Goal: Information Seeking & Learning: Find specific fact

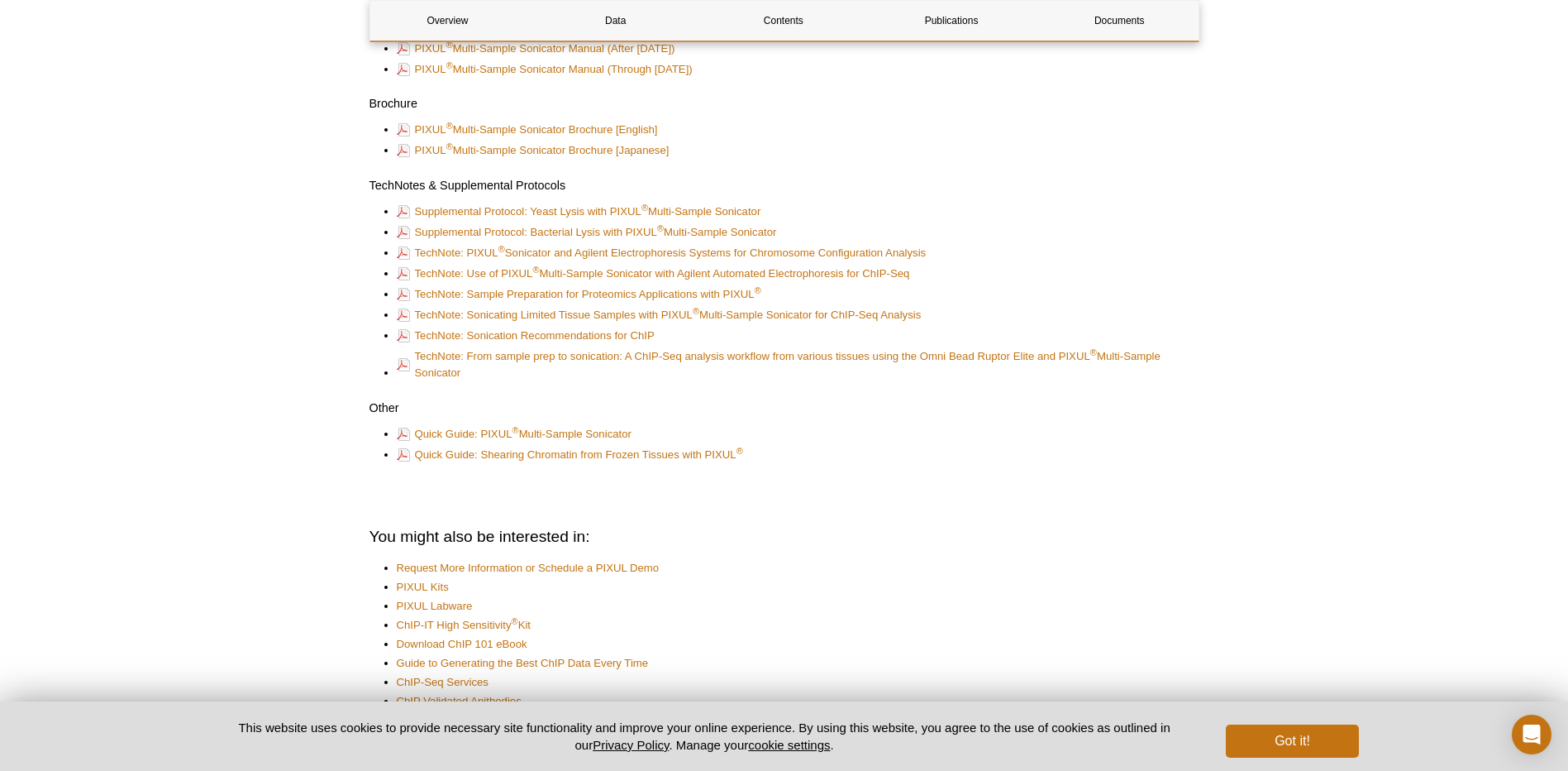
scroll to position [4335, 0]
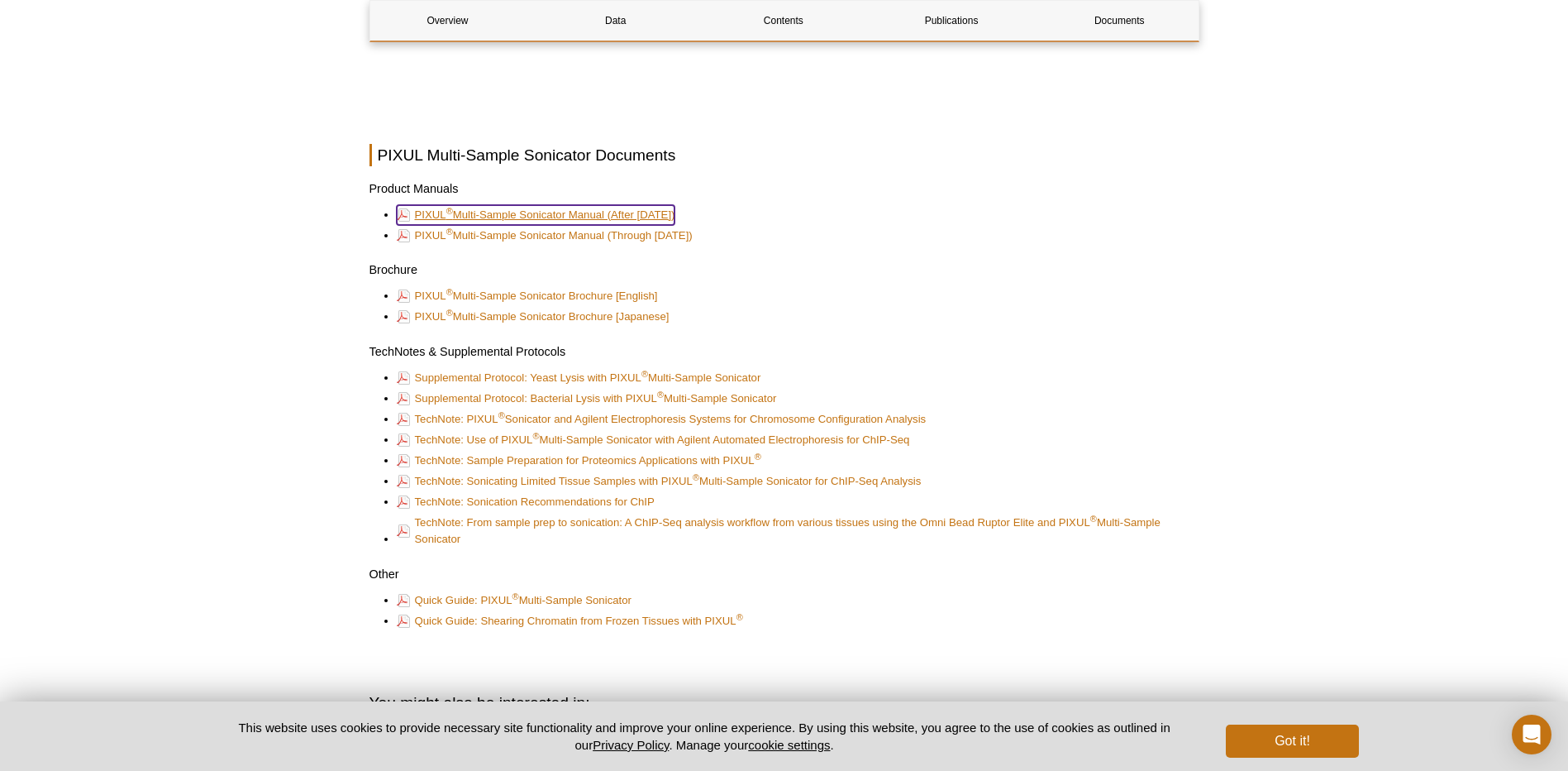
click at [563, 210] on link "PIXUL ® Multi-Sample Sonicator Manual (After Nov 2021)" at bounding box center [536, 215] width 279 height 20
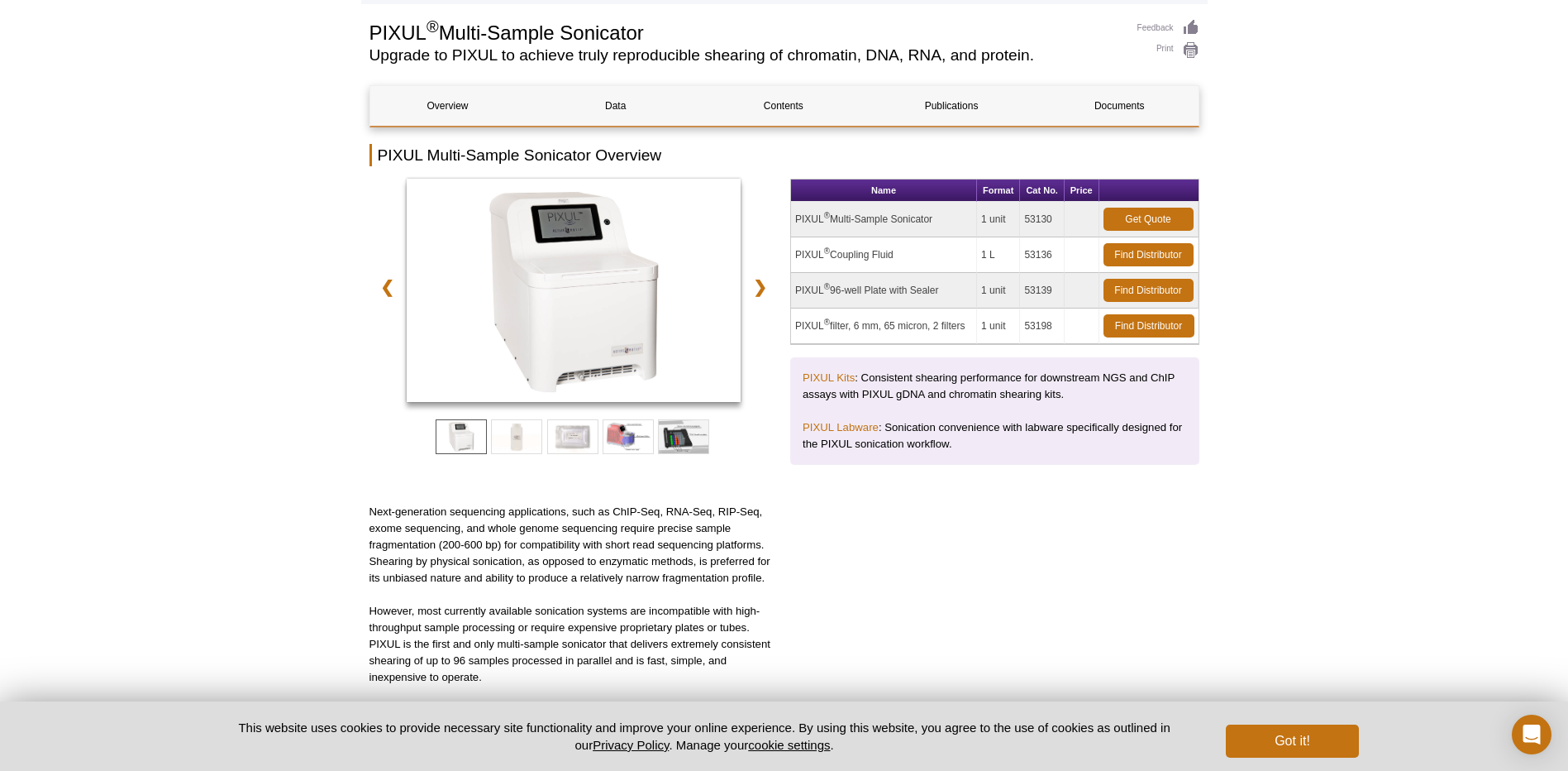
scroll to position [0, 0]
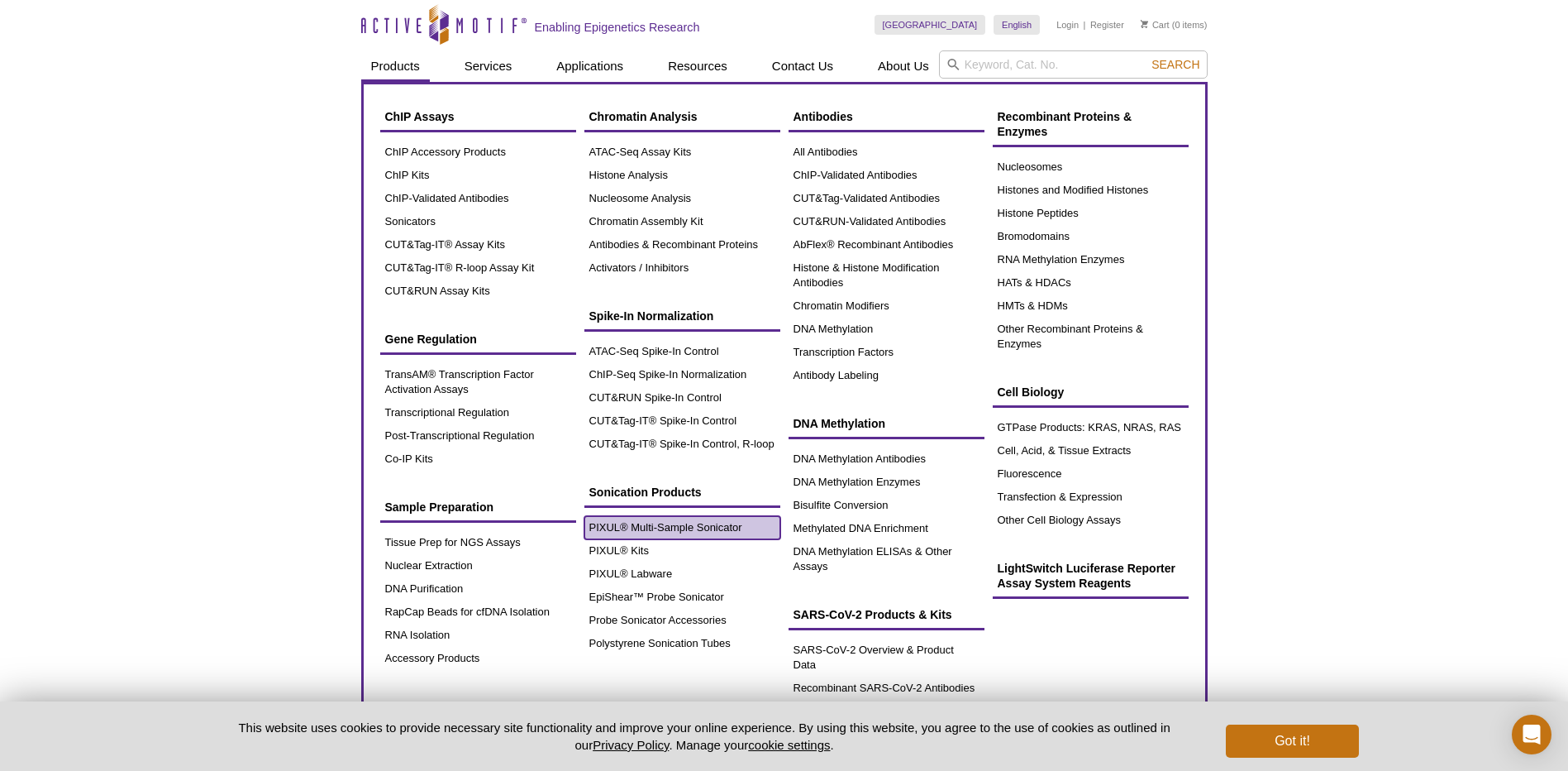
click at [688, 531] on link "PIXUL® Multi-Sample Sonicator" at bounding box center [682, 528] width 196 height 23
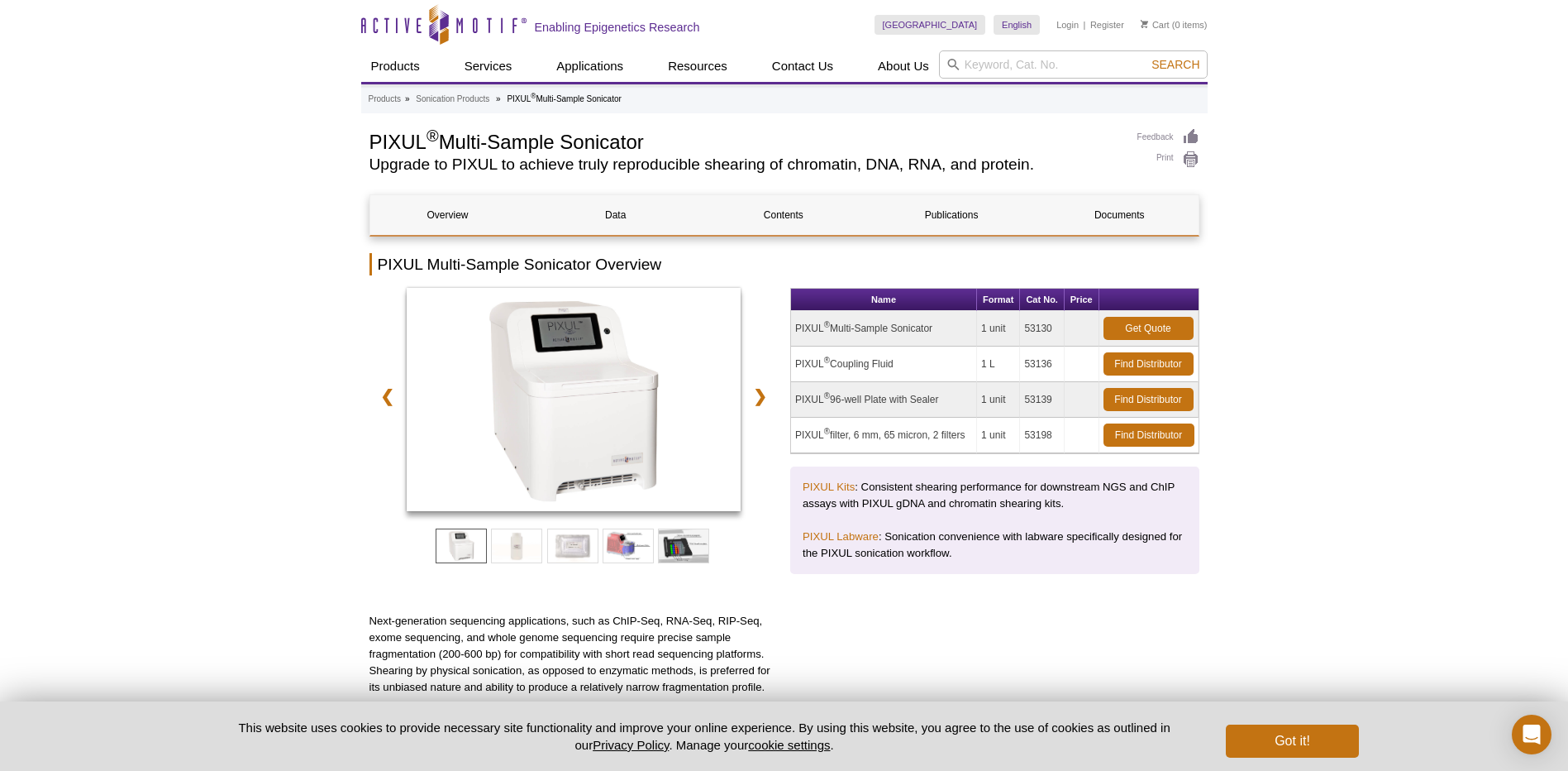
drag, startPoint x: 949, startPoint y: 403, endPoint x: 792, endPoint y: 404, distance: 157.0
click at [792, 404] on td "PIXUL ® 96-well Plate with Sealer" at bounding box center [884, 400] width 186 height 36
copy td "PIXUL ® 96-well Plate with Sealer"
click at [1001, 64] on input "search" at bounding box center [1073, 65] width 269 height 28
paste input "PIXUL® 96-well Plate with Sealer"
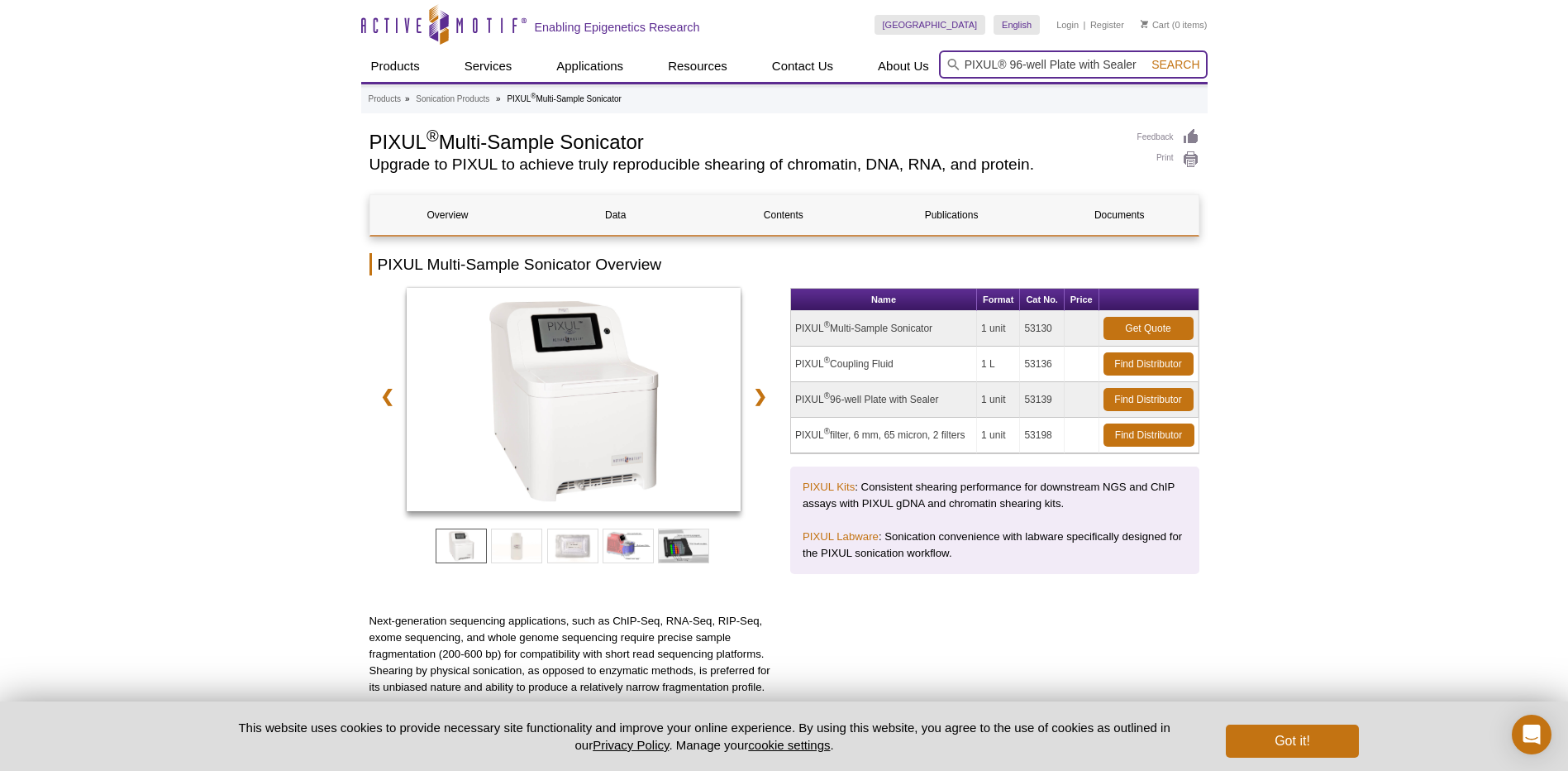
type input "PIXUL® 96-well Plate with Sealer"
click at [1147, 57] on button "Search" at bounding box center [1176, 64] width 58 height 15
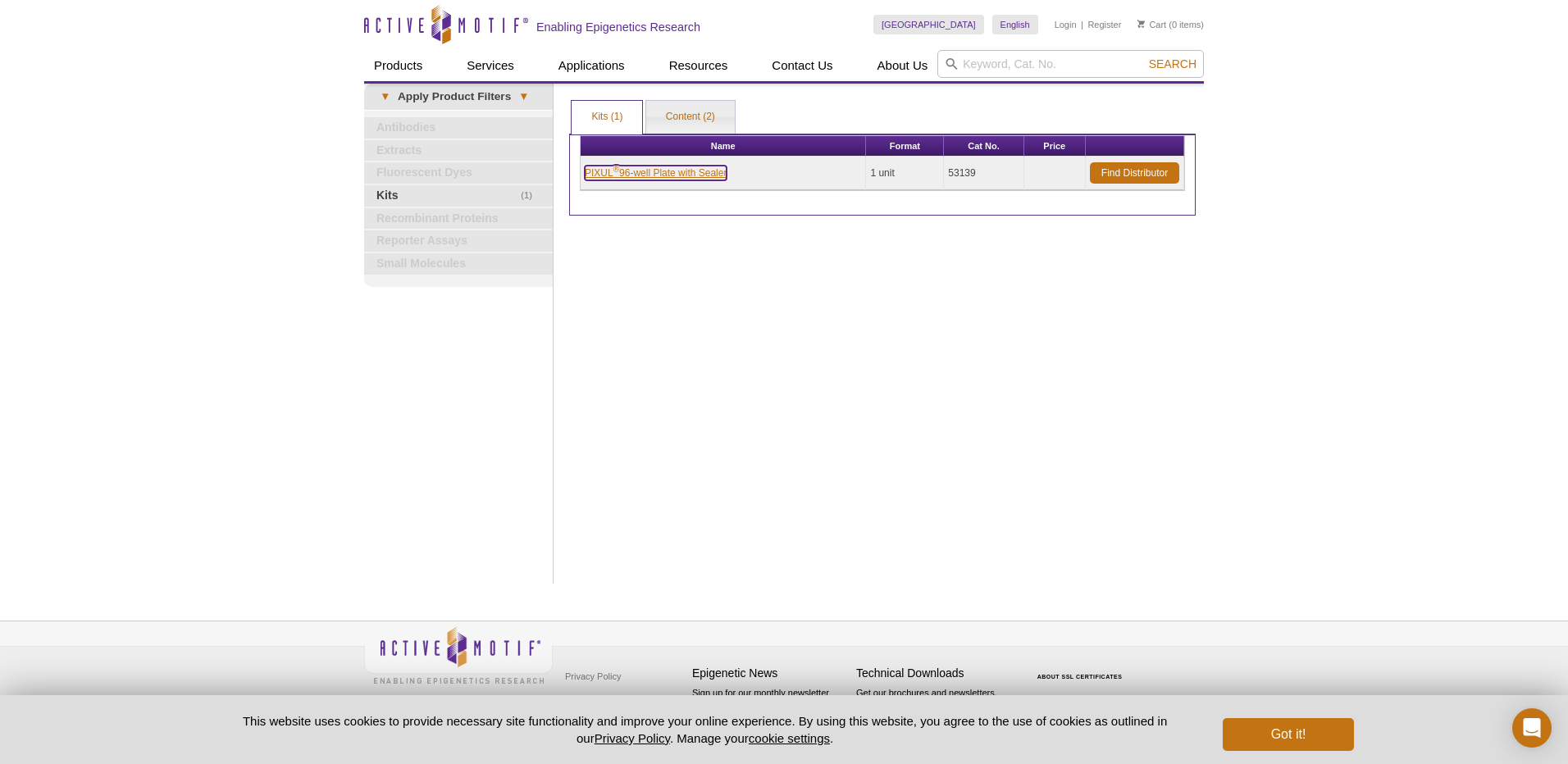
click at [682, 171] on link "PIXUL ® 96-well Plate with Sealer" at bounding box center [656, 172] width 142 height 15
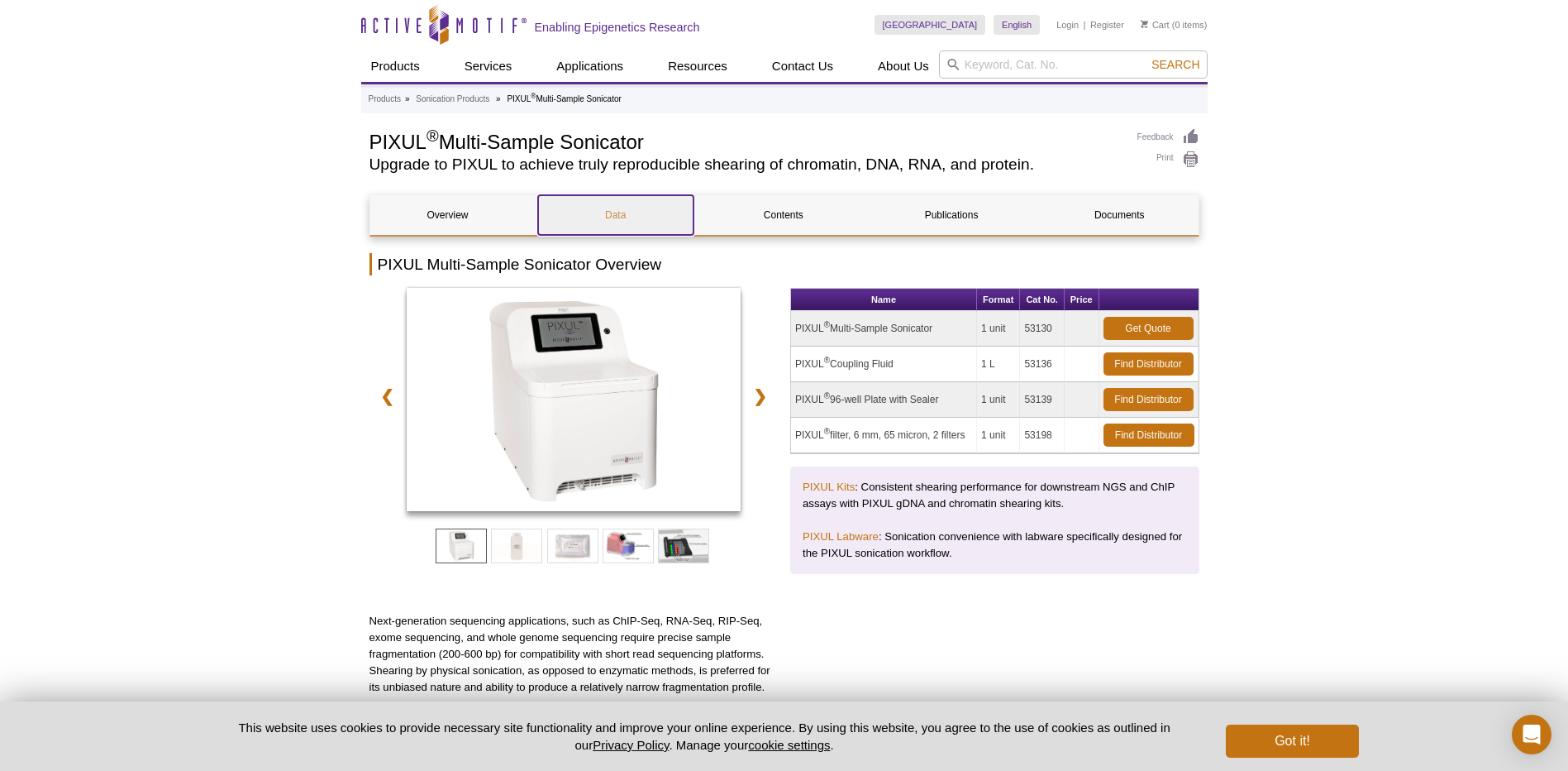
click at [619, 205] on link "Data" at bounding box center [616, 215] width 156 height 40
drag, startPoint x: 1057, startPoint y: 401, endPoint x: 1025, endPoint y: 402, distance: 32.0
click at [1025, 402] on td "53139" at bounding box center [1042, 400] width 45 height 36
copy td "53139"
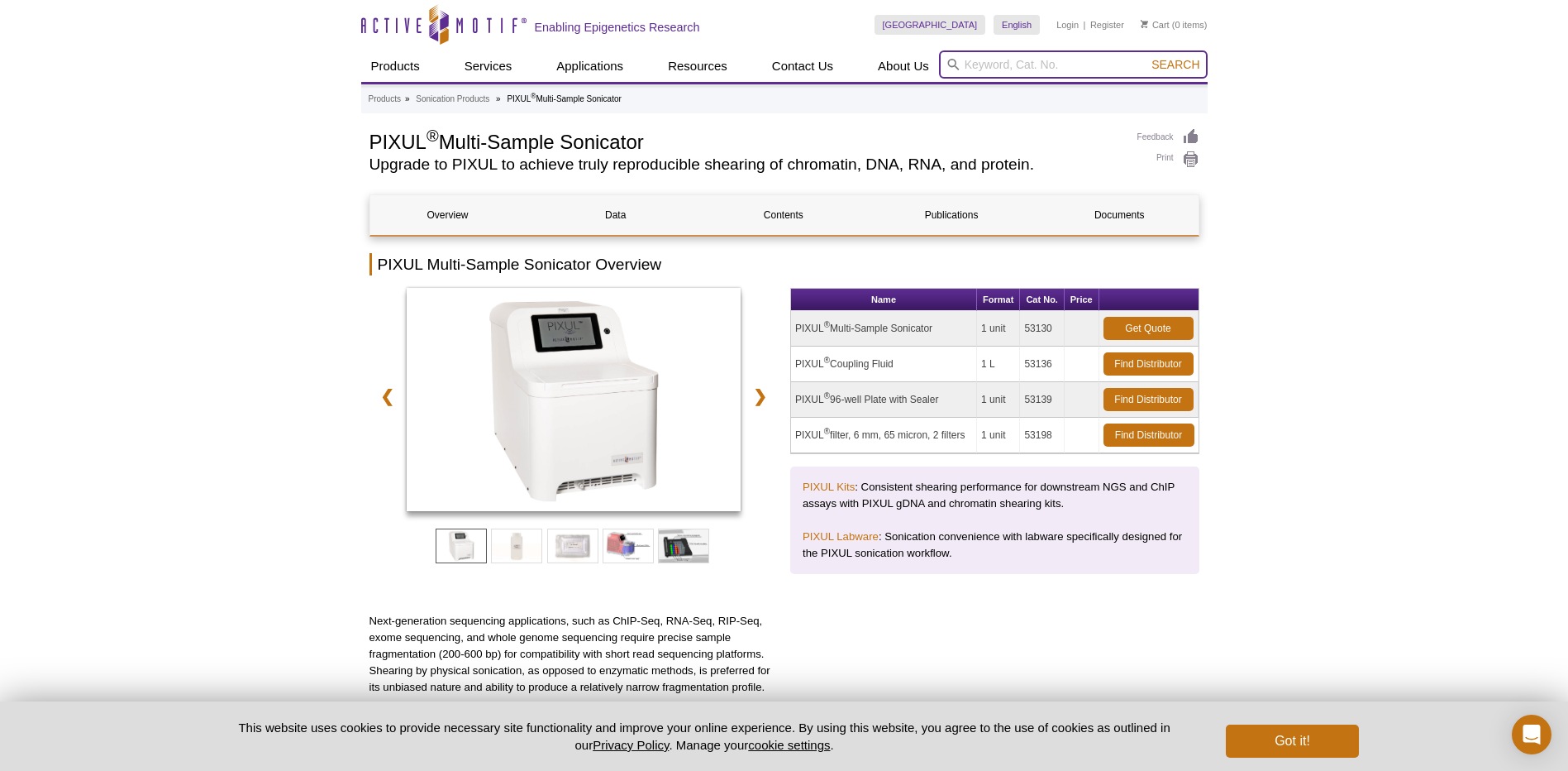
click at [1059, 60] on input "search" at bounding box center [1073, 65] width 269 height 28
paste input "53139"
type input "53139"
click at [1181, 65] on span "Search" at bounding box center [1176, 64] width 48 height 13
click at [762, 397] on link "❯" at bounding box center [761, 396] width 36 height 38
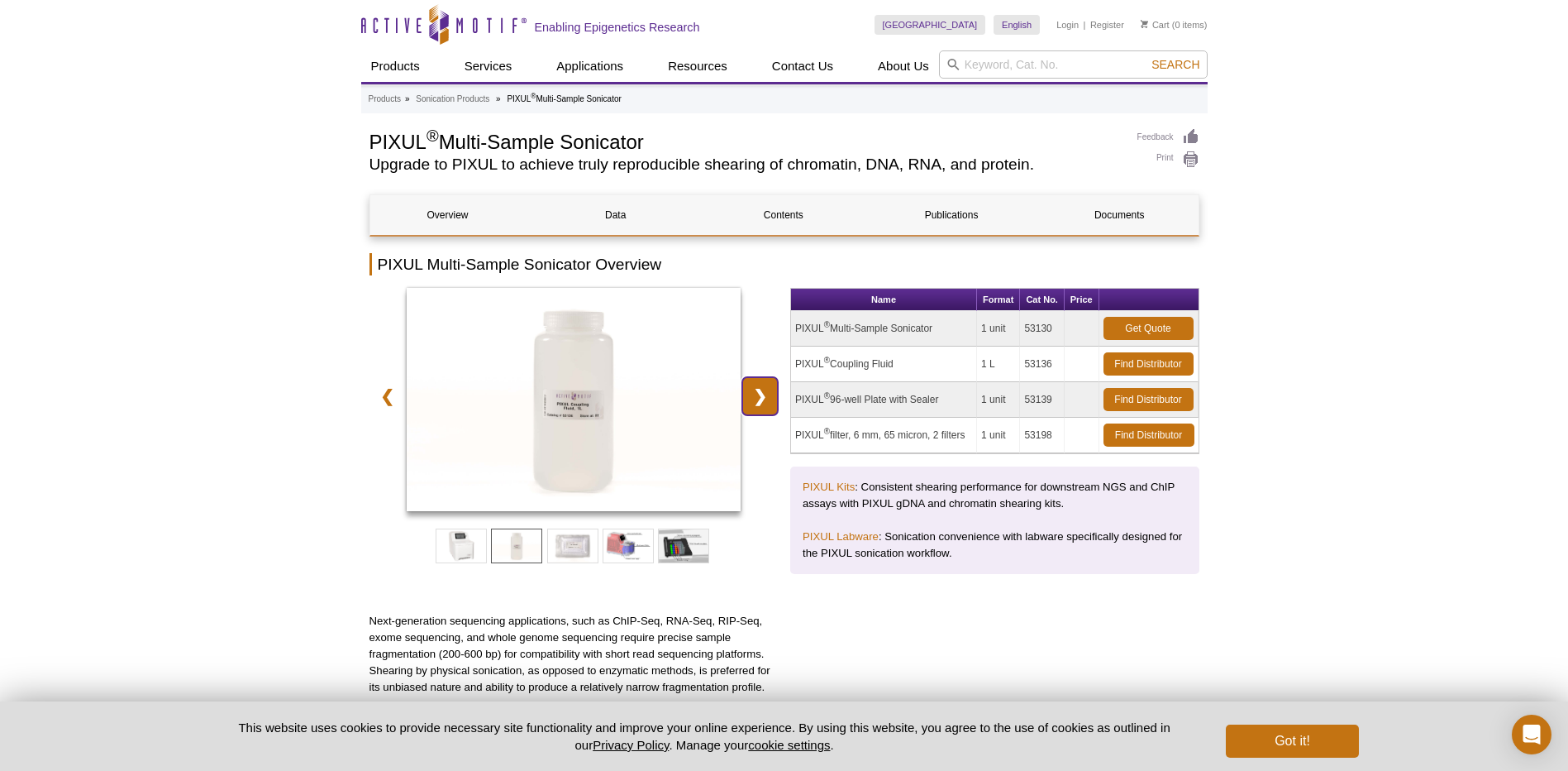
click at [762, 397] on link "❯" at bounding box center [761, 396] width 36 height 38
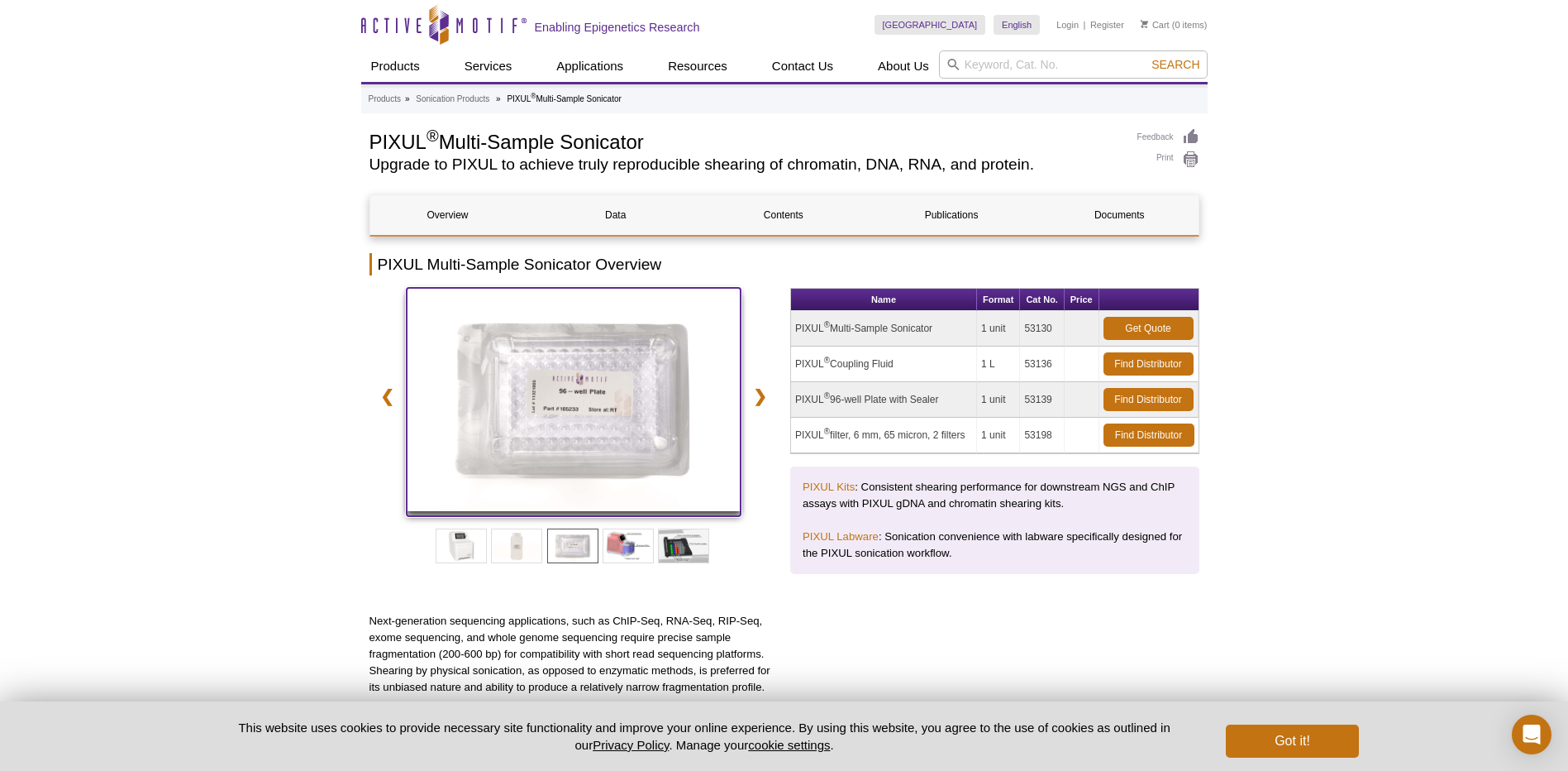
click at [630, 410] on img at bounding box center [574, 399] width 335 height 224
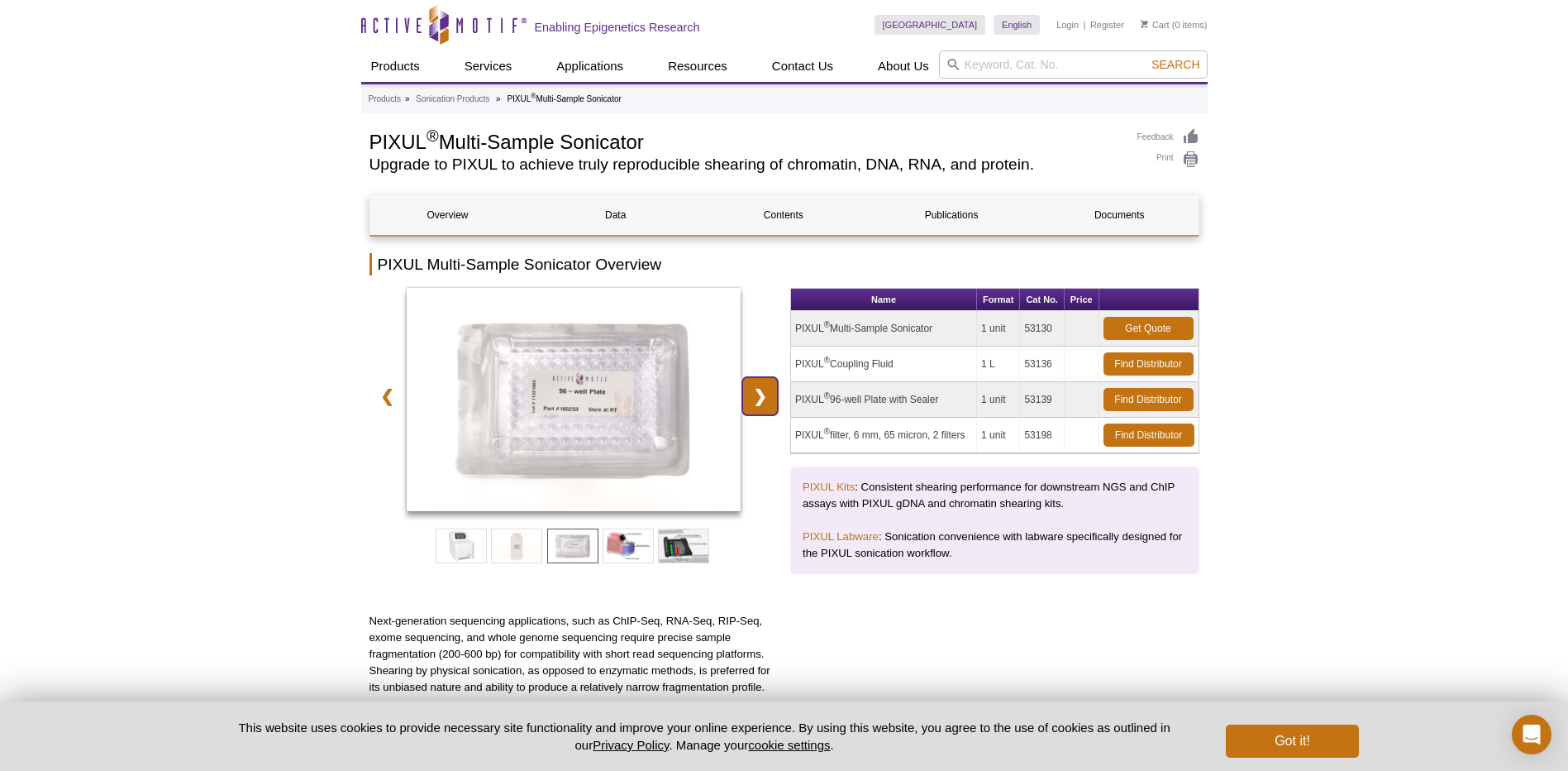
click at [765, 402] on link "❯" at bounding box center [761, 396] width 36 height 38
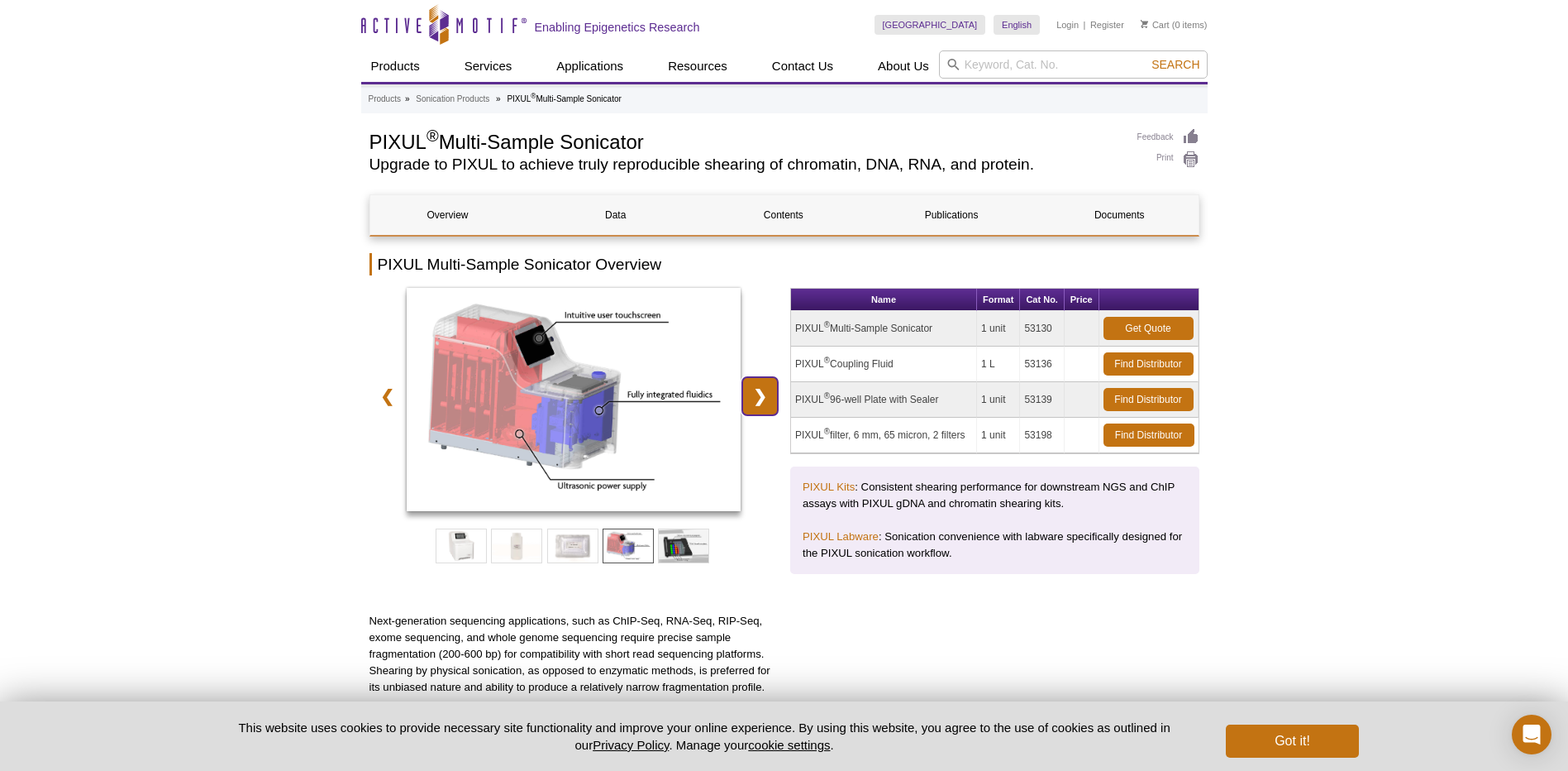
click at [765, 402] on link "❯" at bounding box center [761, 396] width 36 height 38
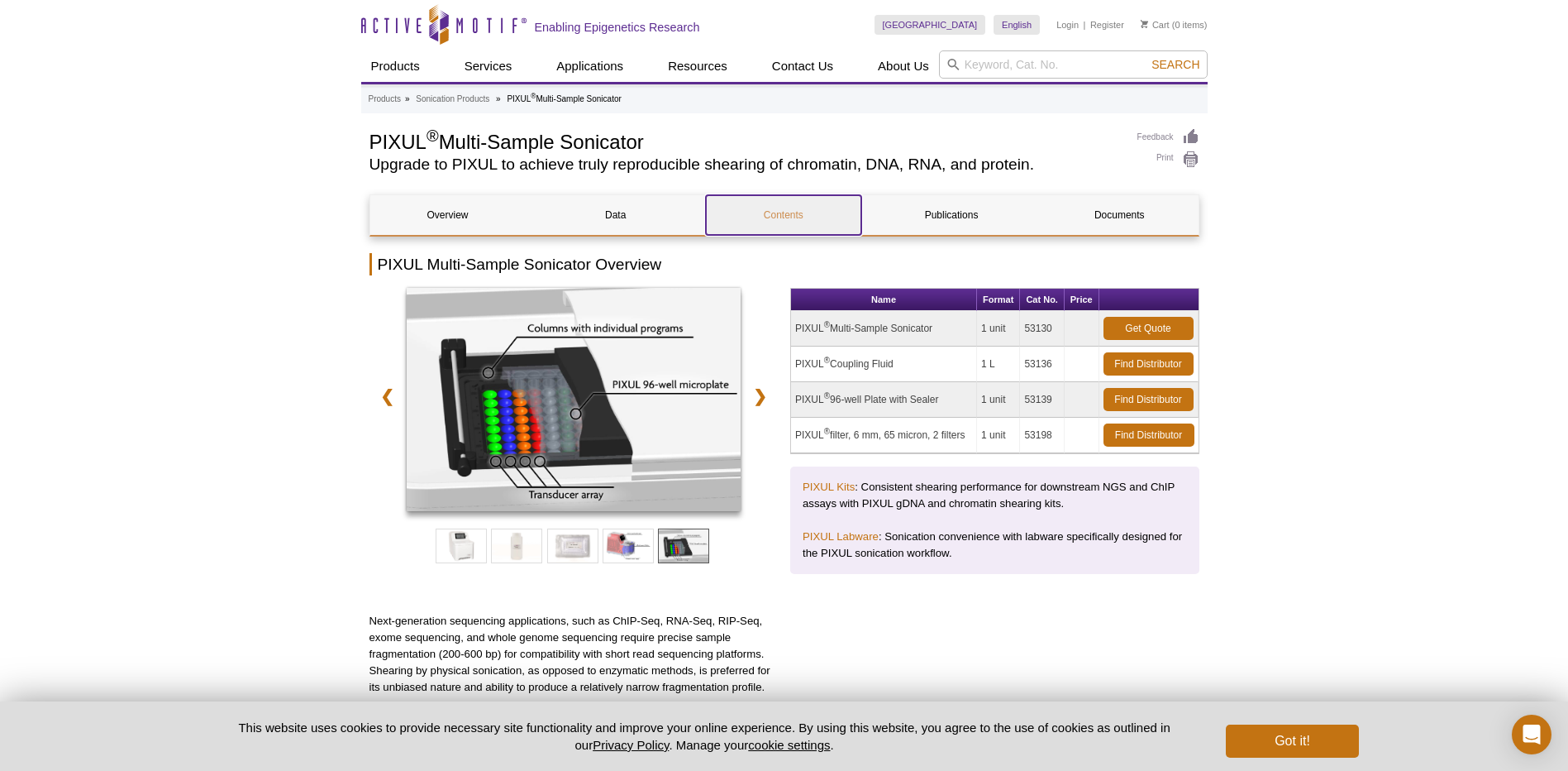
click at [795, 207] on link "Contents" at bounding box center [784, 215] width 156 height 40
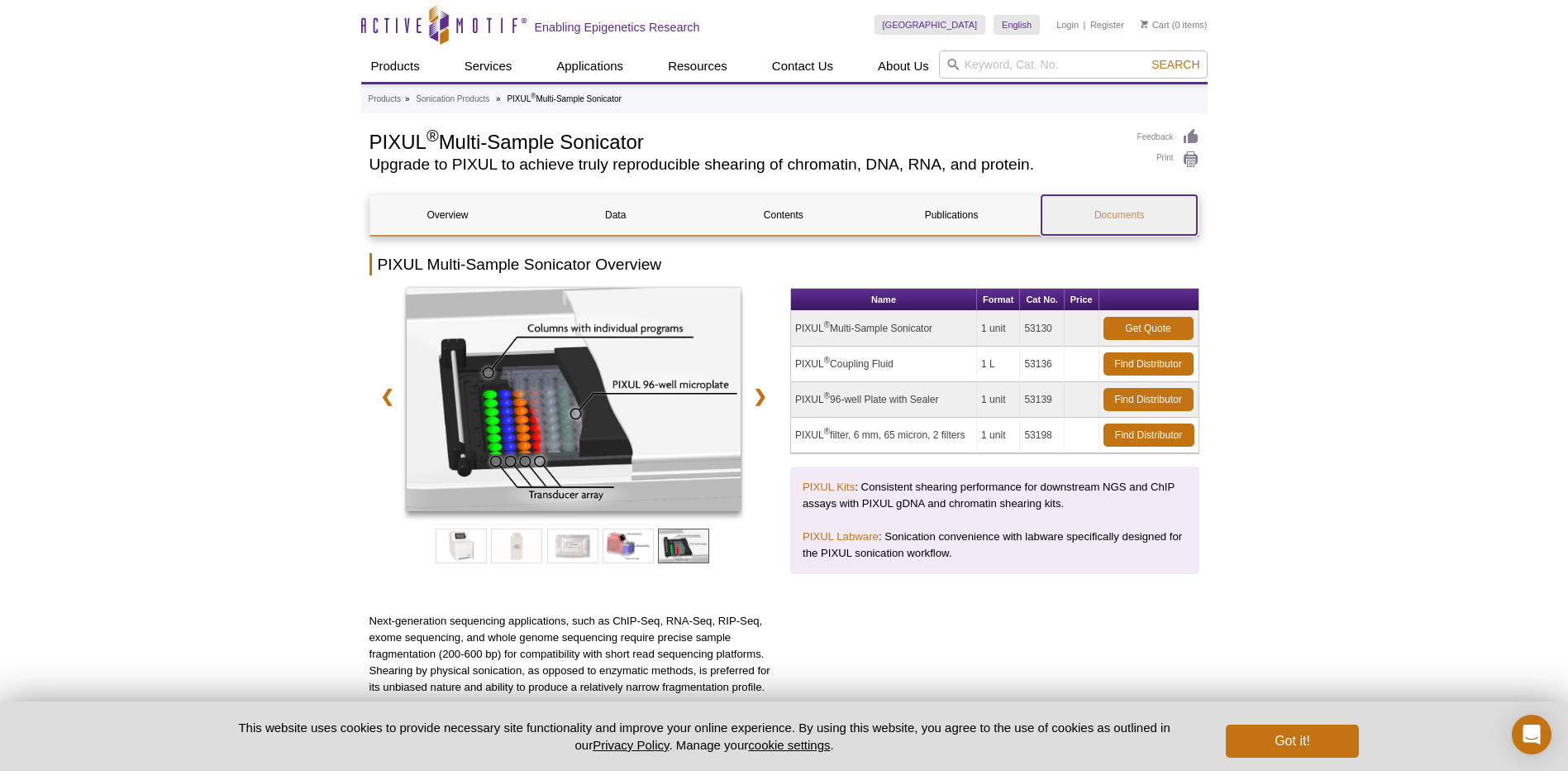
click at [1135, 214] on link "Documents" at bounding box center [1119, 215] width 156 height 40
